Goal: Share content

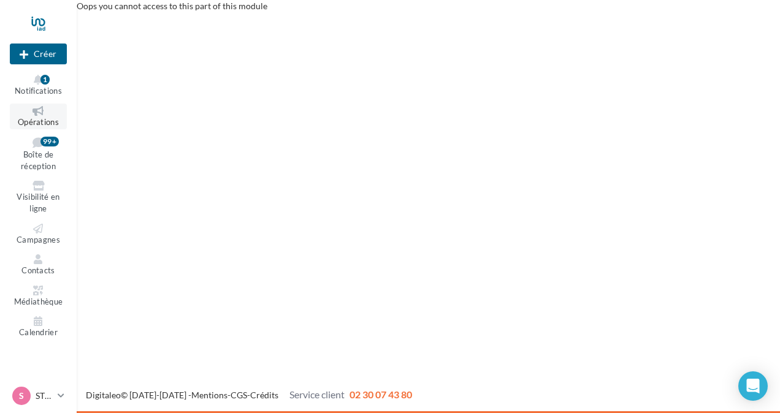
click at [38, 113] on icon at bounding box center [38, 111] width 50 height 10
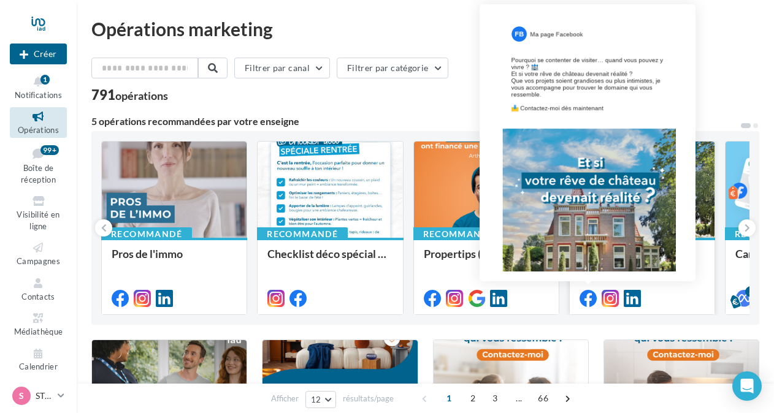
click at [586, 295] on icon at bounding box center [587, 298] width 17 height 17
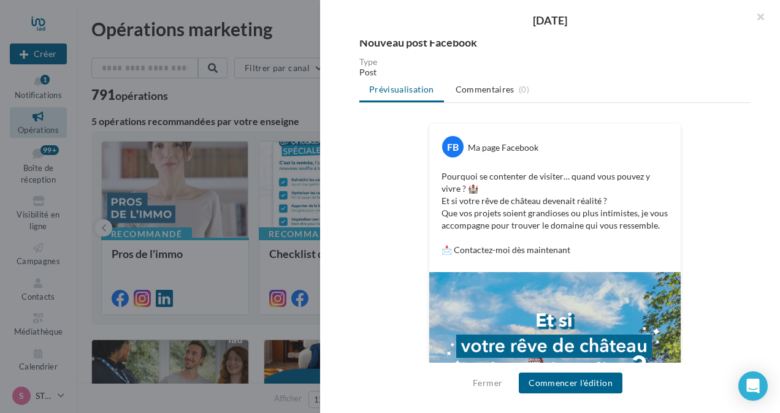
scroll to position [133, 0]
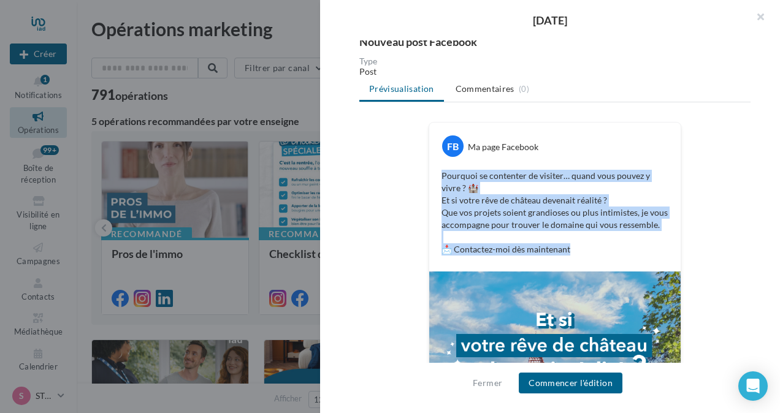
drag, startPoint x: 569, startPoint y: 248, endPoint x: 436, endPoint y: 174, distance: 152.3
click at [436, 174] on div "Pourquoi se contenter de visiter… quand vous pouvez y vivre ? 🏰 Et si votre rêv…" at bounding box center [554, 213] width 245 height 92
copy p "Pourquoi se contenter de visiter… quand vous pouvez y vivre ? 🏰 Et si votre rêv…"
